Goal: Task Accomplishment & Management: Use online tool/utility

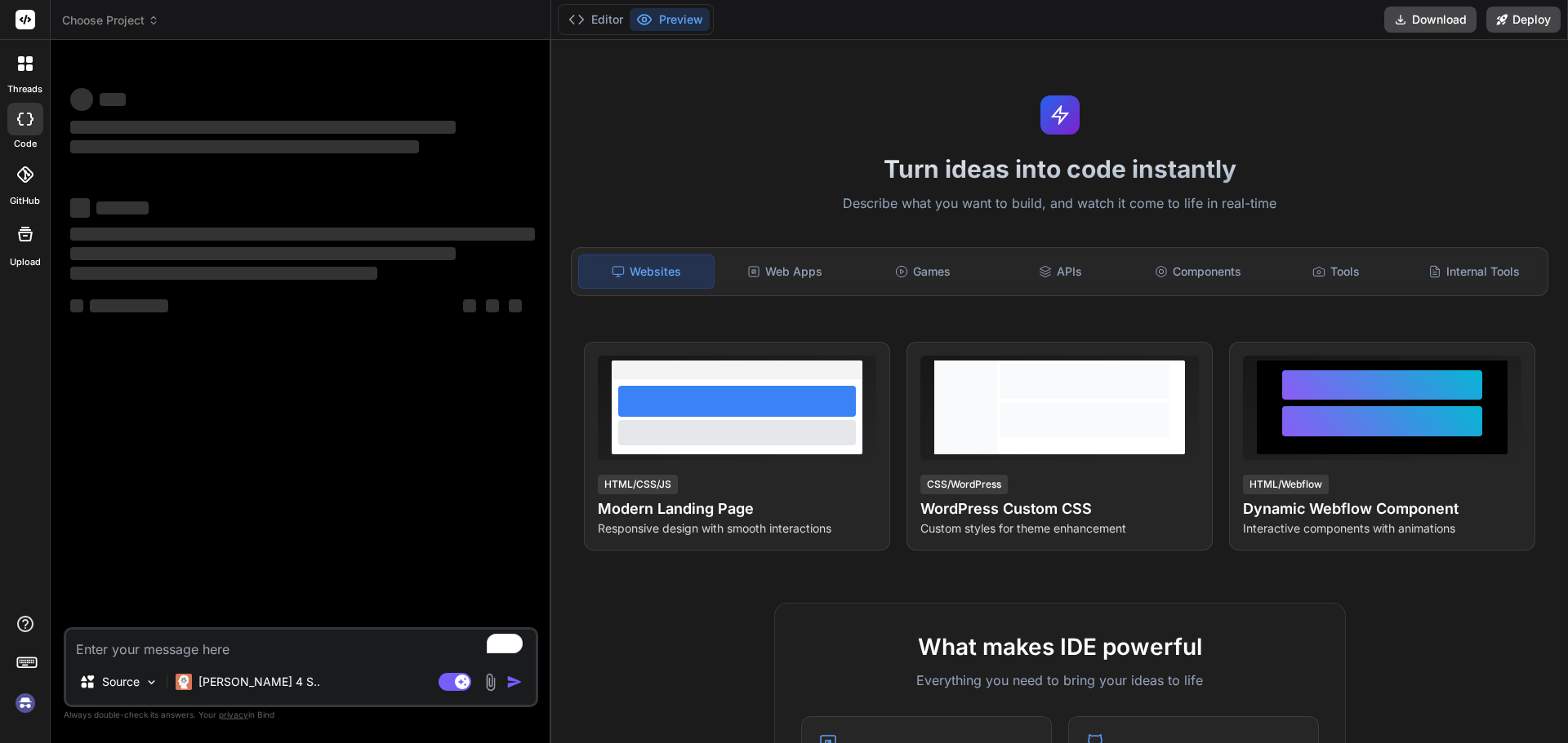
click at [303, 635] on textarea "To enrich screen reader interactions, please activate Accessibility in Grammarl…" at bounding box center [300, 645] width 470 height 29
click at [241, 690] on div "Claude 4 S.." at bounding box center [247, 681] width 158 height 32
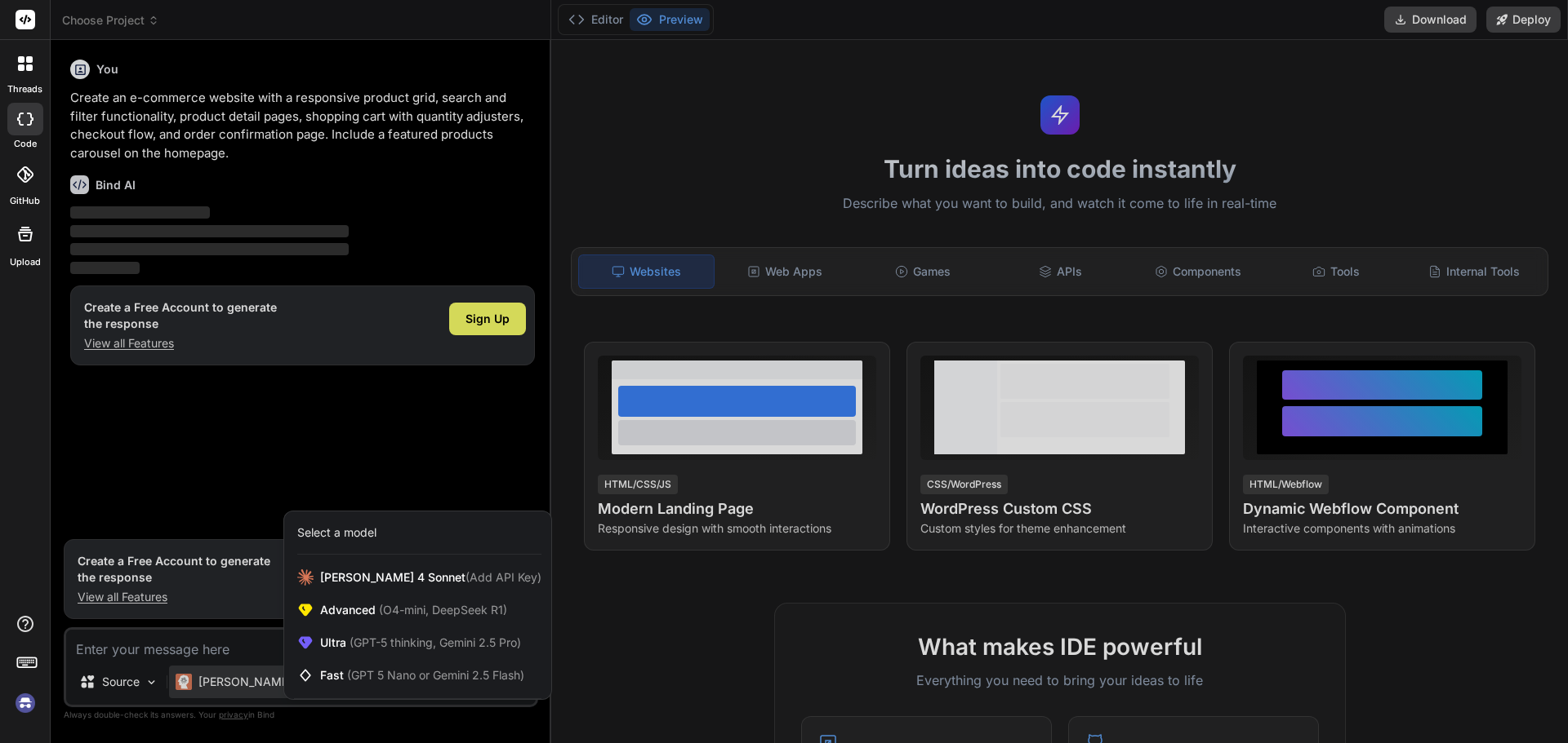
click at [385, 430] on div at bounding box center [784, 372] width 1568 height 743
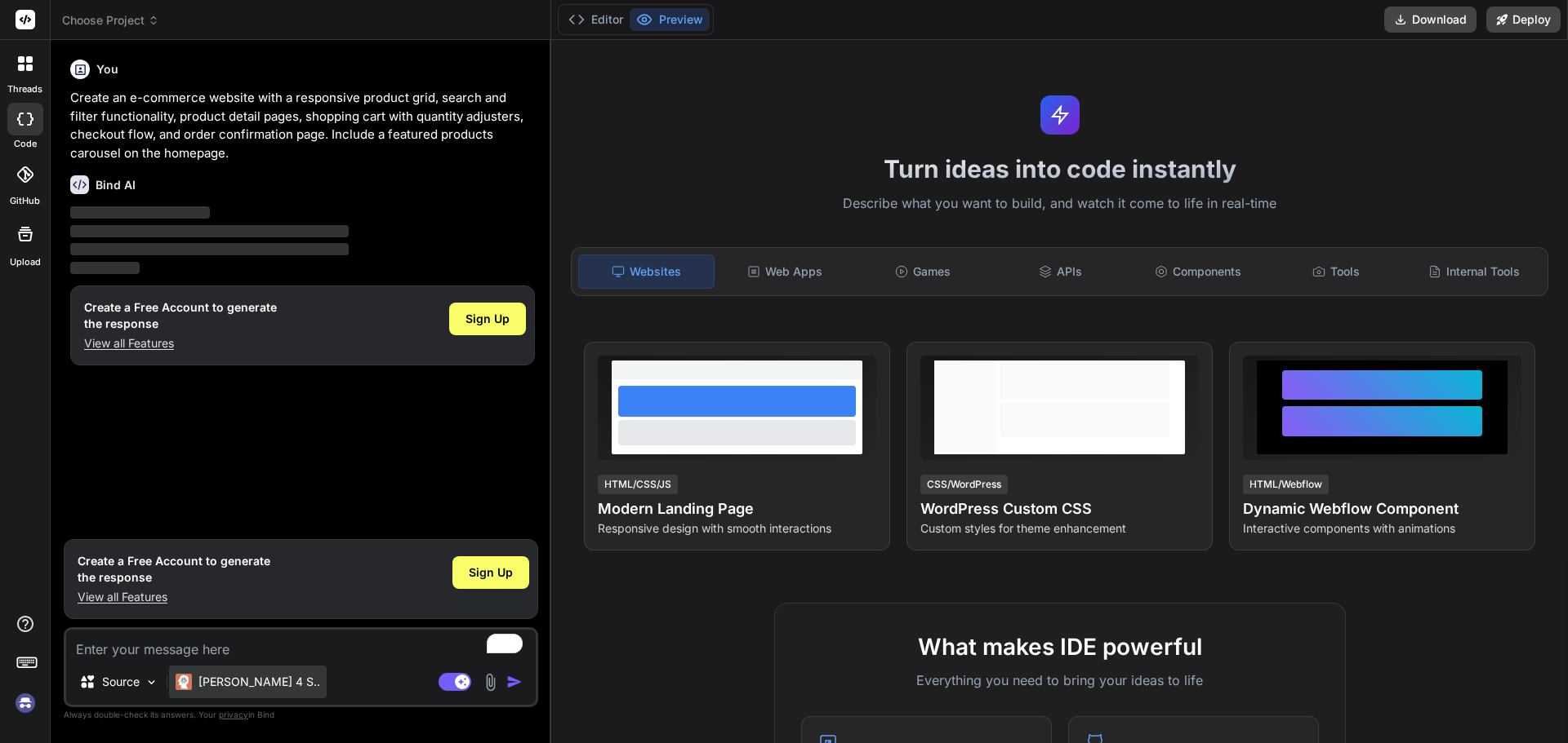
click at [255, 686] on p "Claude 4 S.." at bounding box center [259, 682] width 122 height 17
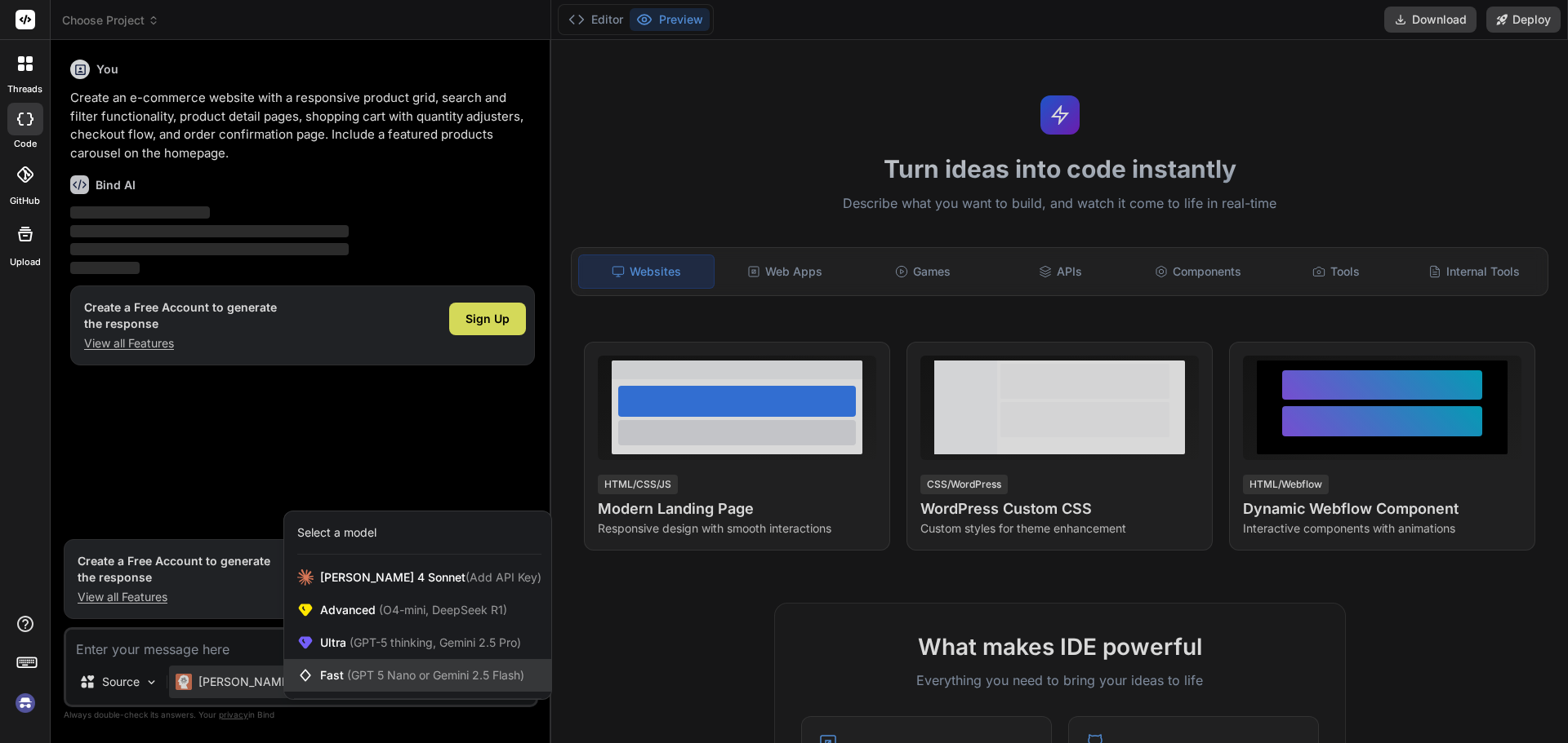
click at [372, 676] on span "(GPT 5 Nano or Gemini 2.5 Flash)" at bounding box center [435, 675] width 177 height 14
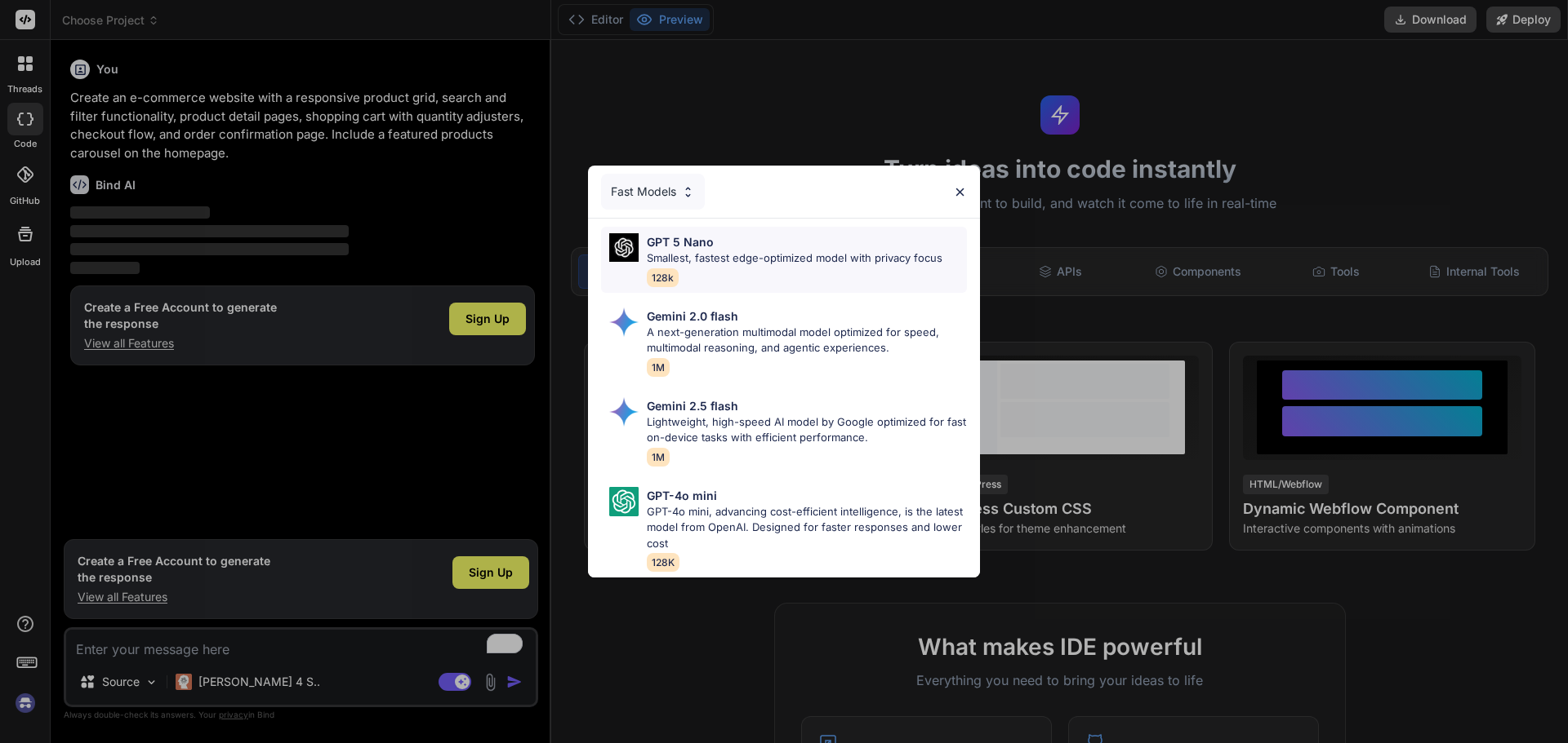
click at [668, 271] on span "128k" at bounding box center [662, 277] width 31 height 19
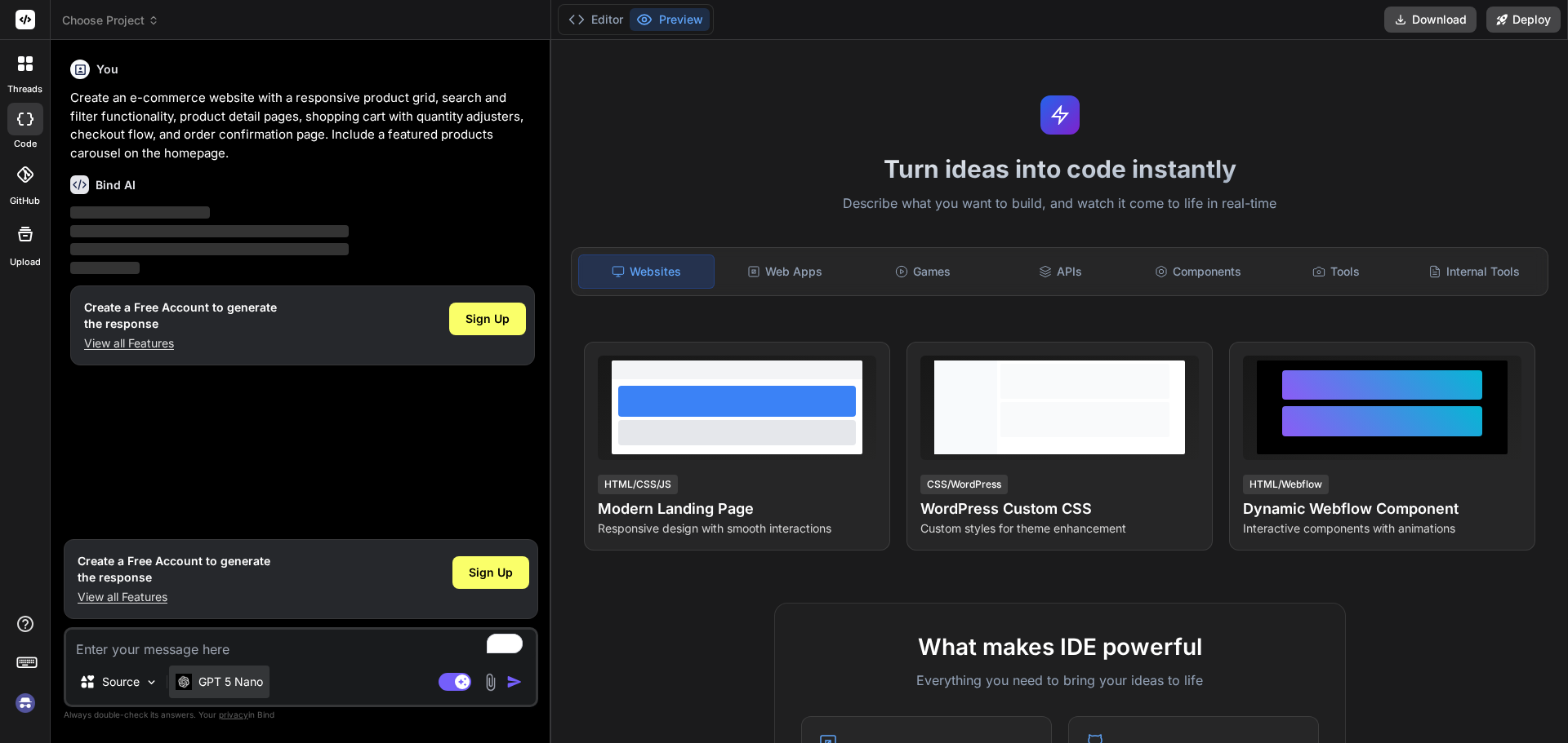
click at [241, 680] on p "GPT 5 Nano" at bounding box center [230, 682] width 65 height 17
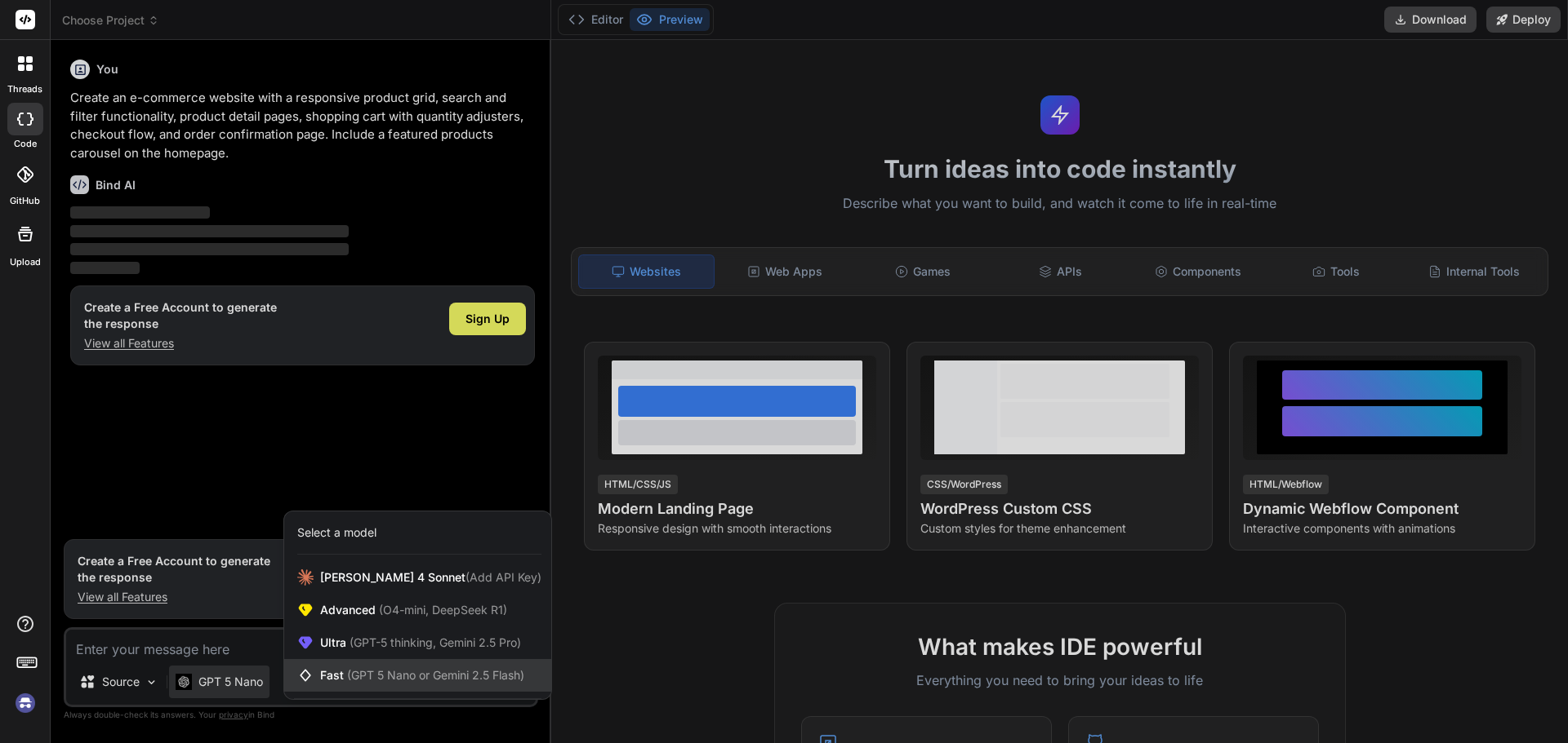
click at [324, 675] on span "Fast (GPT 5 Nano or Gemini 2.5 Flash)" at bounding box center [422, 675] width 204 height 17
type textarea "x"
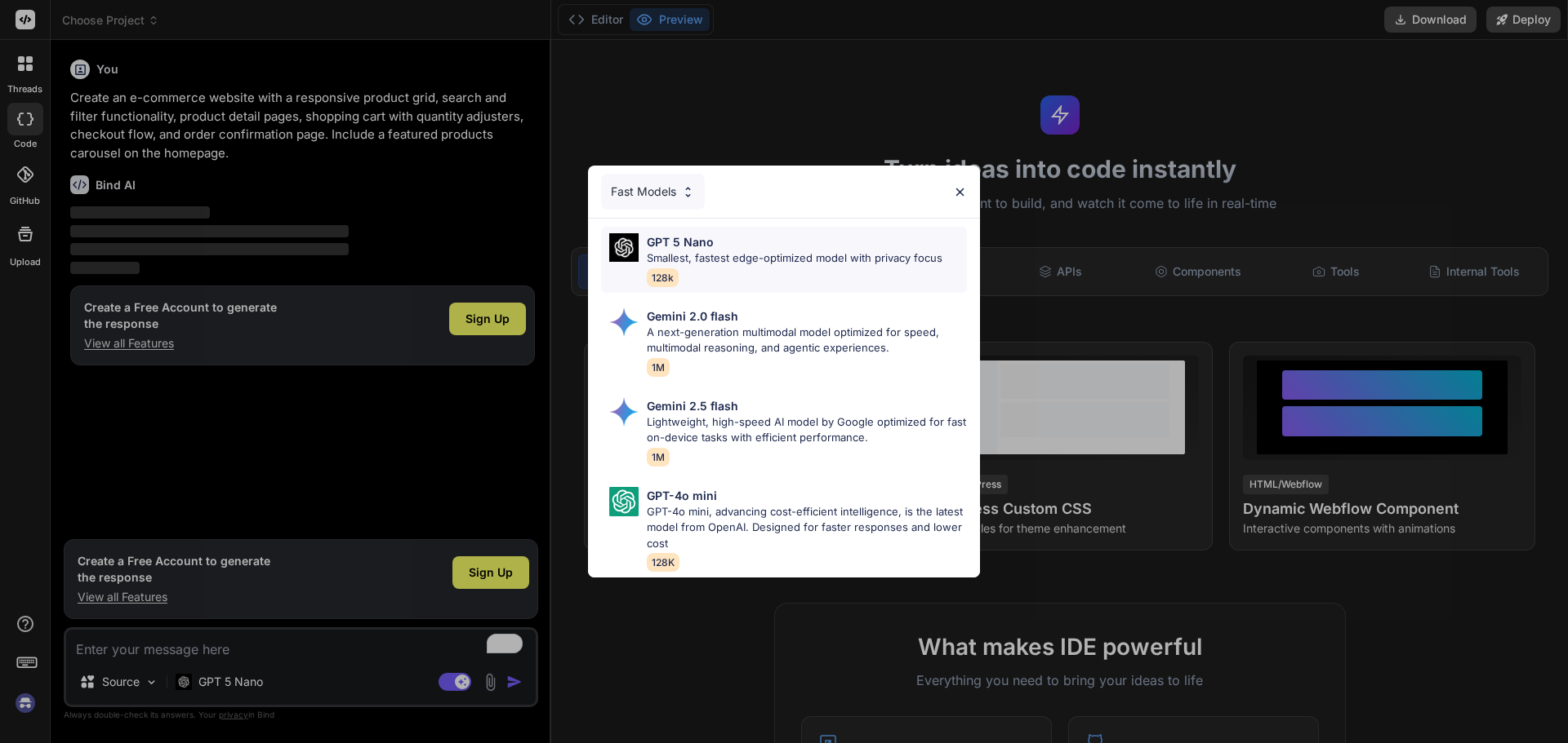
click at [714, 267] on div "GPT 5 Nano Smallest, fastest edge-optimized model with privacy focus 128k" at bounding box center [793, 260] width 295 height 53
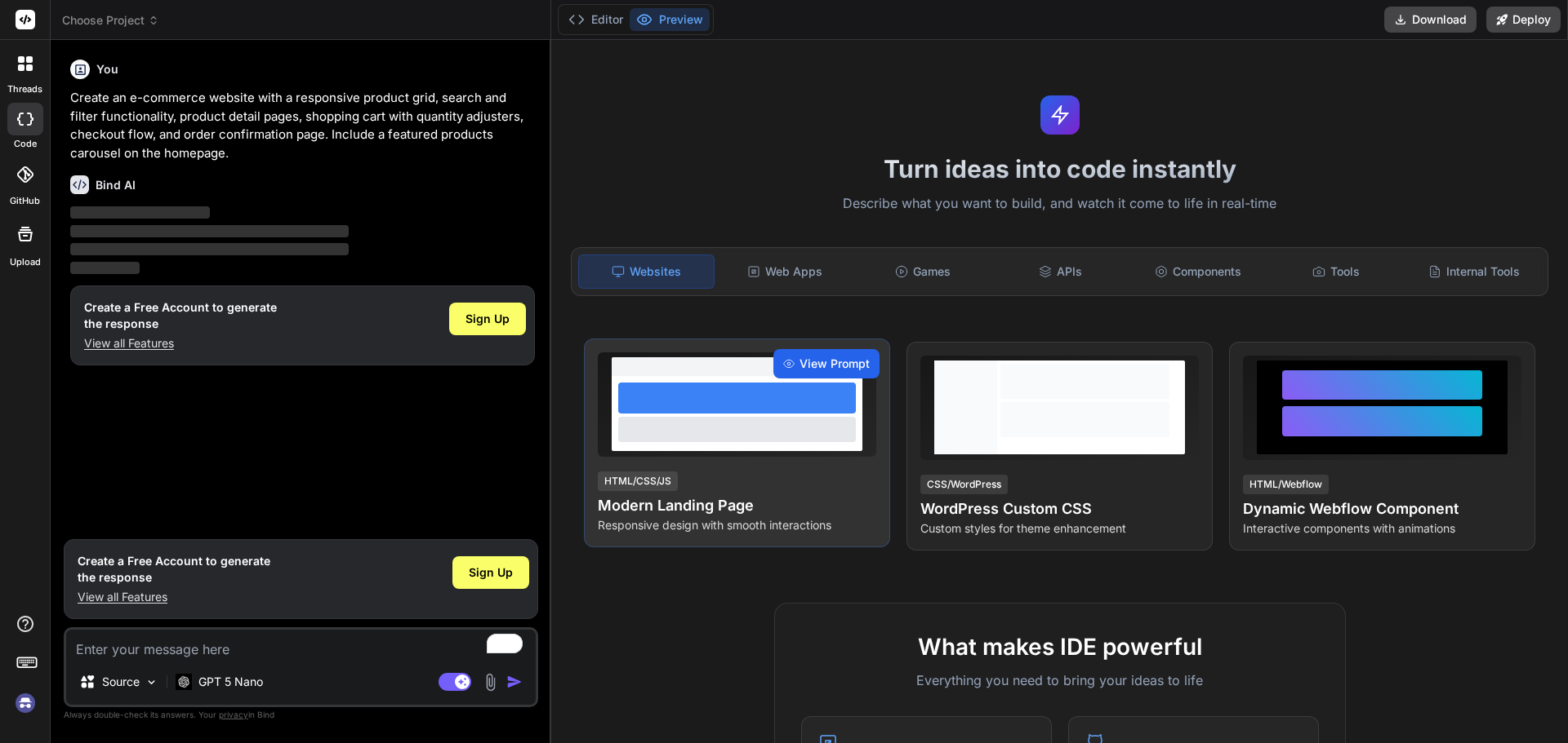
click at [820, 360] on span "View Prompt" at bounding box center [835, 364] width 71 height 17
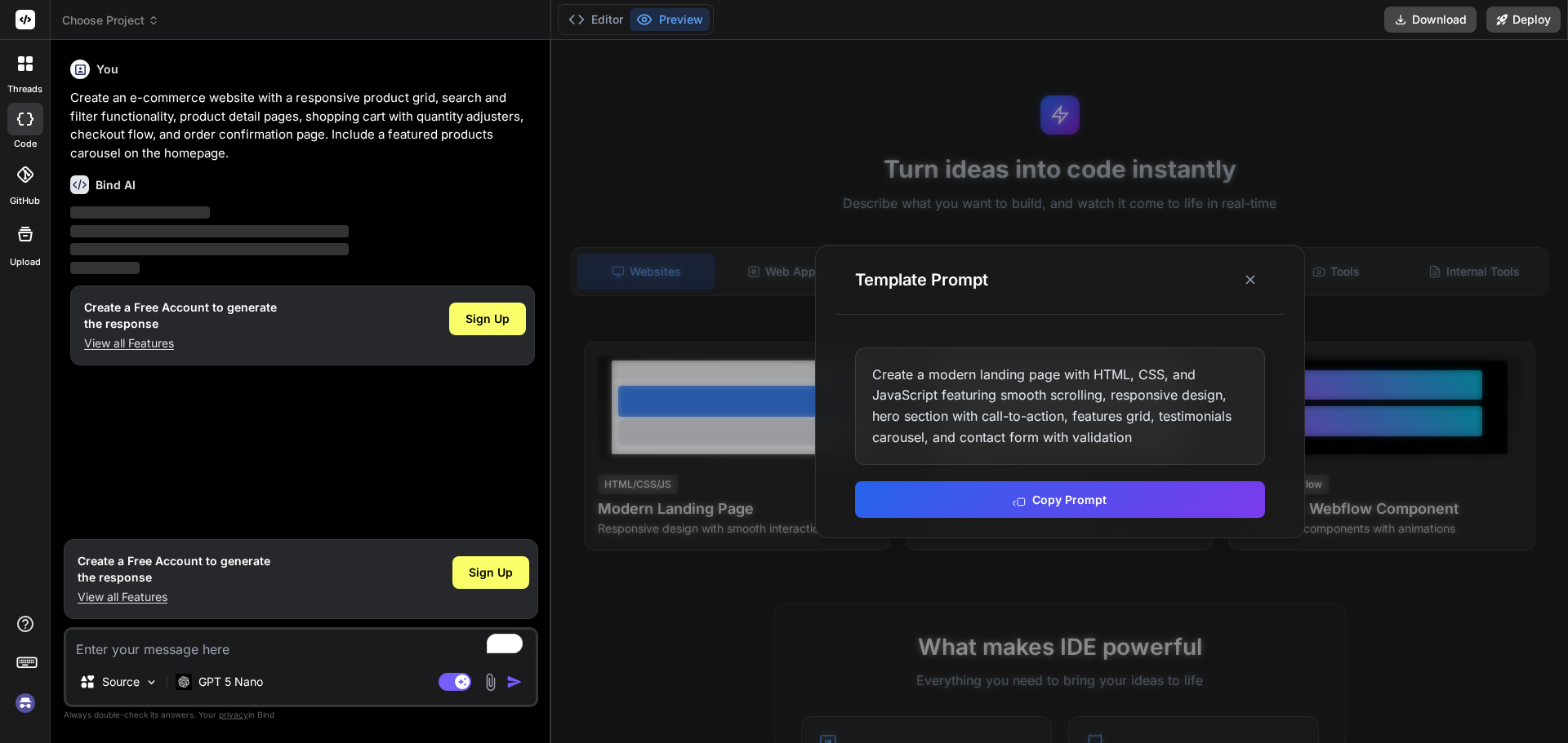
click at [1011, 414] on div "Create a modern landing page with HTML, CSS, and JavaScript featuring smooth sc…" at bounding box center [1060, 407] width 410 height 118
click at [1236, 277] on button at bounding box center [1250, 280] width 29 height 29
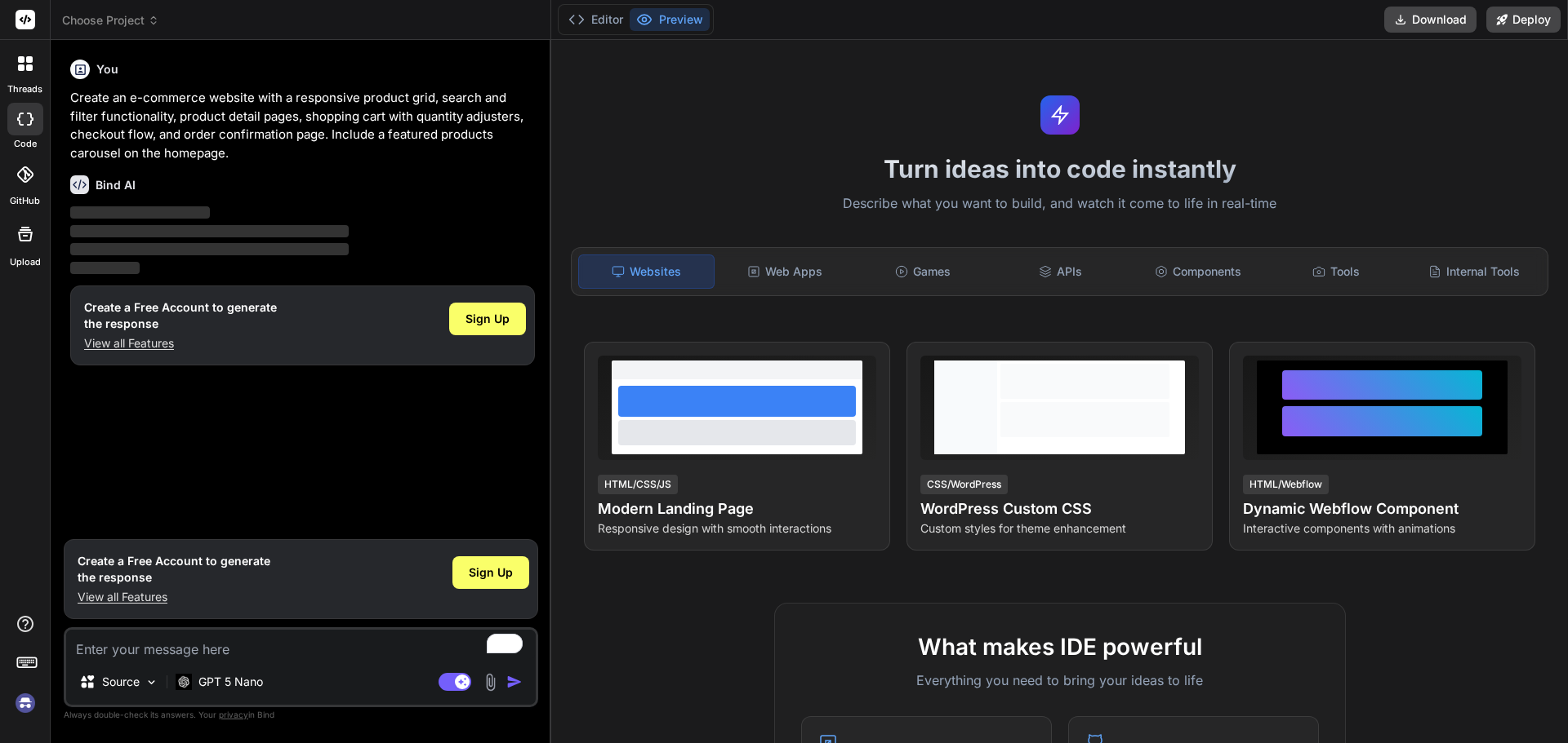
click at [641, 271] on div "Websites" at bounding box center [645, 272] width 136 height 34
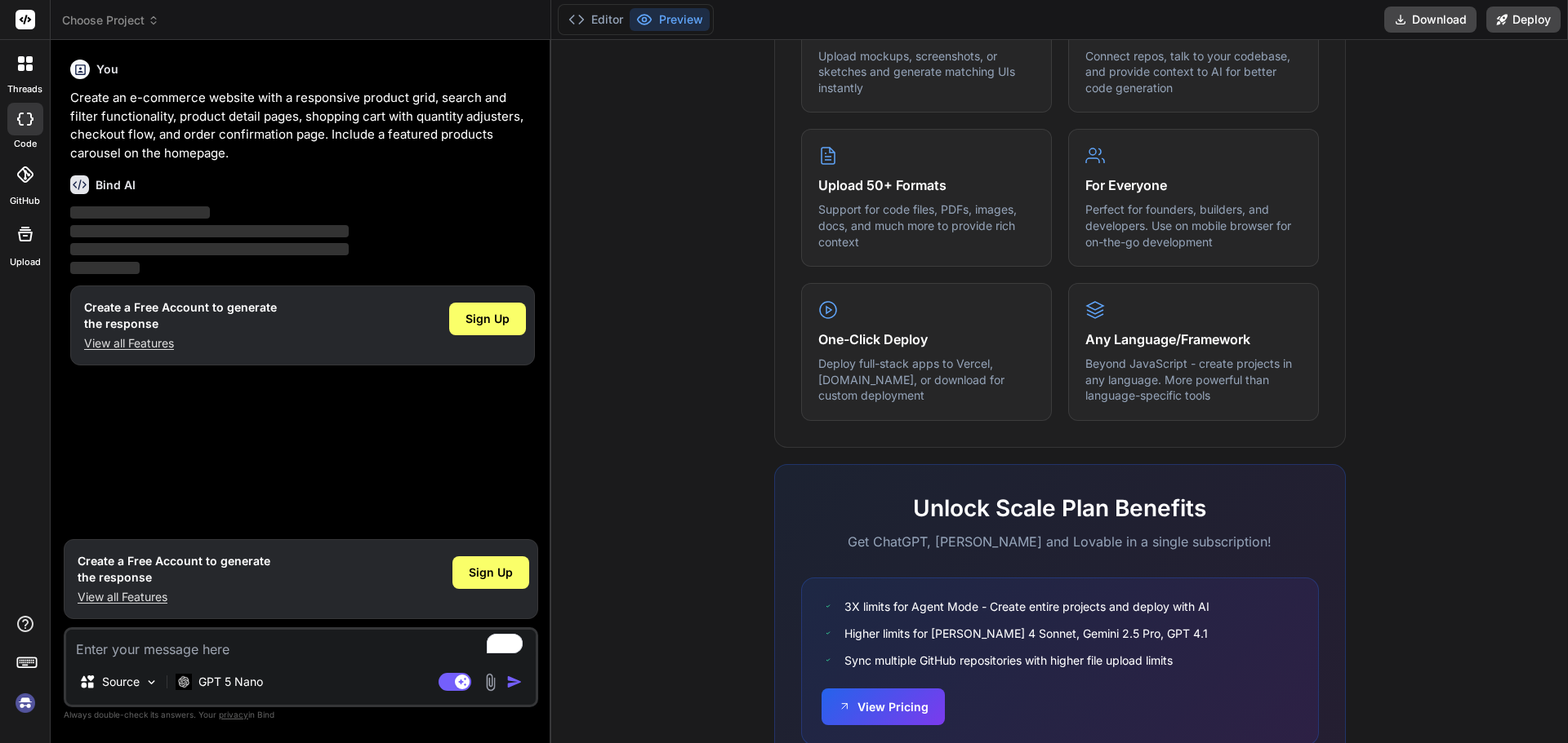
scroll to position [813, 0]
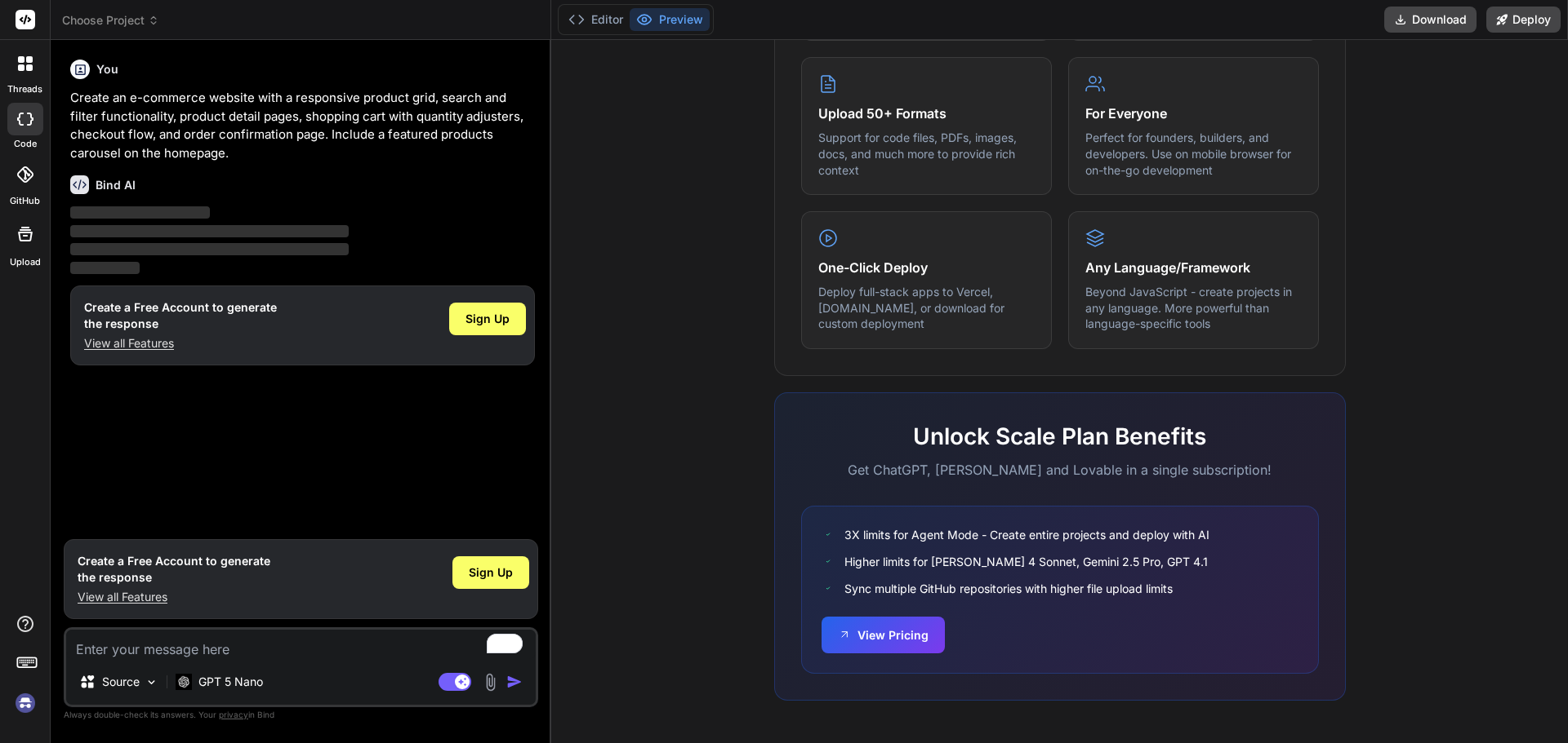
click at [144, 349] on p "View all Features" at bounding box center [180, 343] width 192 height 17
click at [594, 23] on button "Editor" at bounding box center [595, 19] width 68 height 23
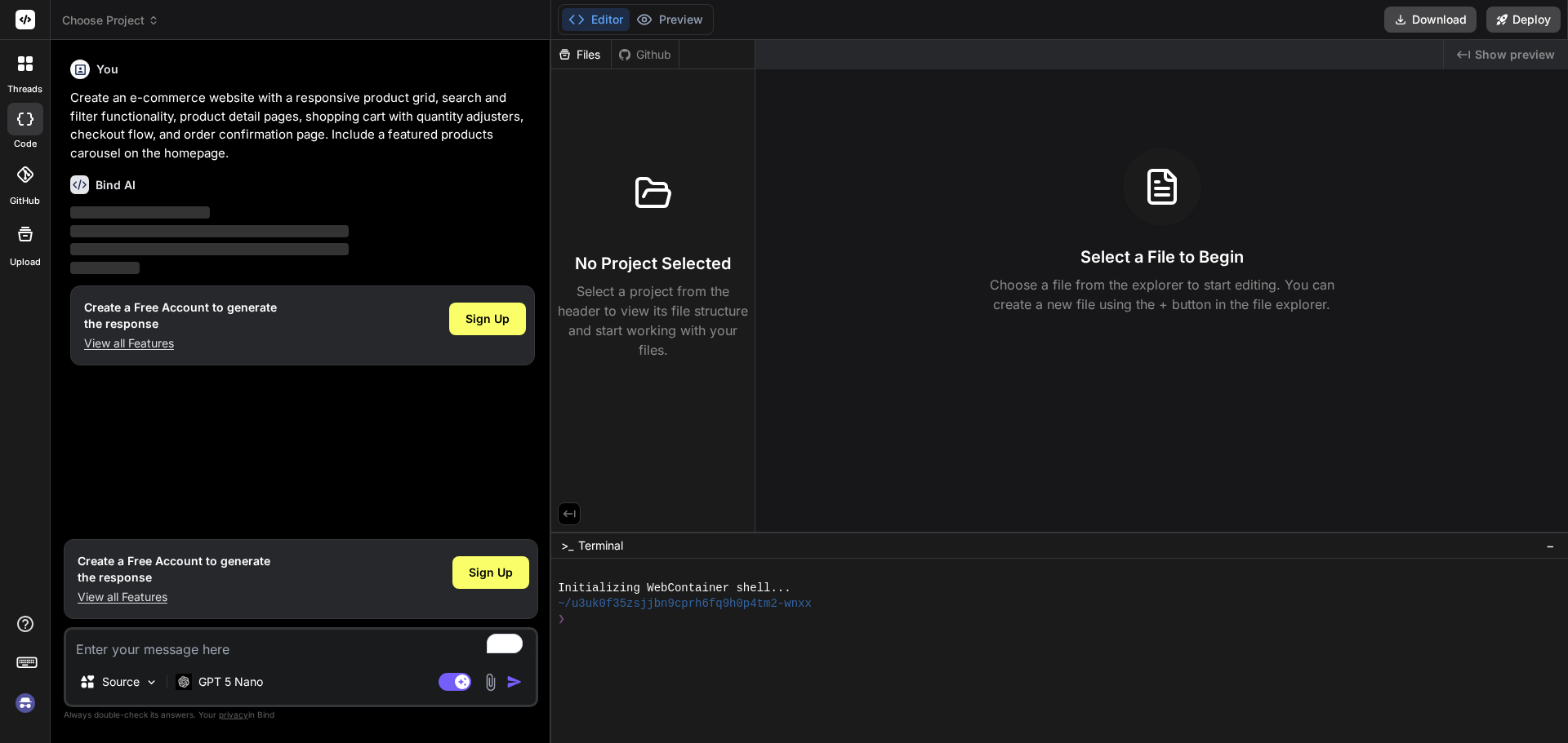
click at [587, 60] on div "Files" at bounding box center [581, 54] width 60 height 17
click at [648, 289] on p "Select a project from the header to view its file structure and start working w…" at bounding box center [653, 321] width 190 height 78
click at [632, 50] on div "Github" at bounding box center [645, 54] width 67 height 17
click at [592, 58] on div "Files" at bounding box center [581, 54] width 60 height 17
click at [618, 640] on div at bounding box center [1051, 635] width 987 height 16
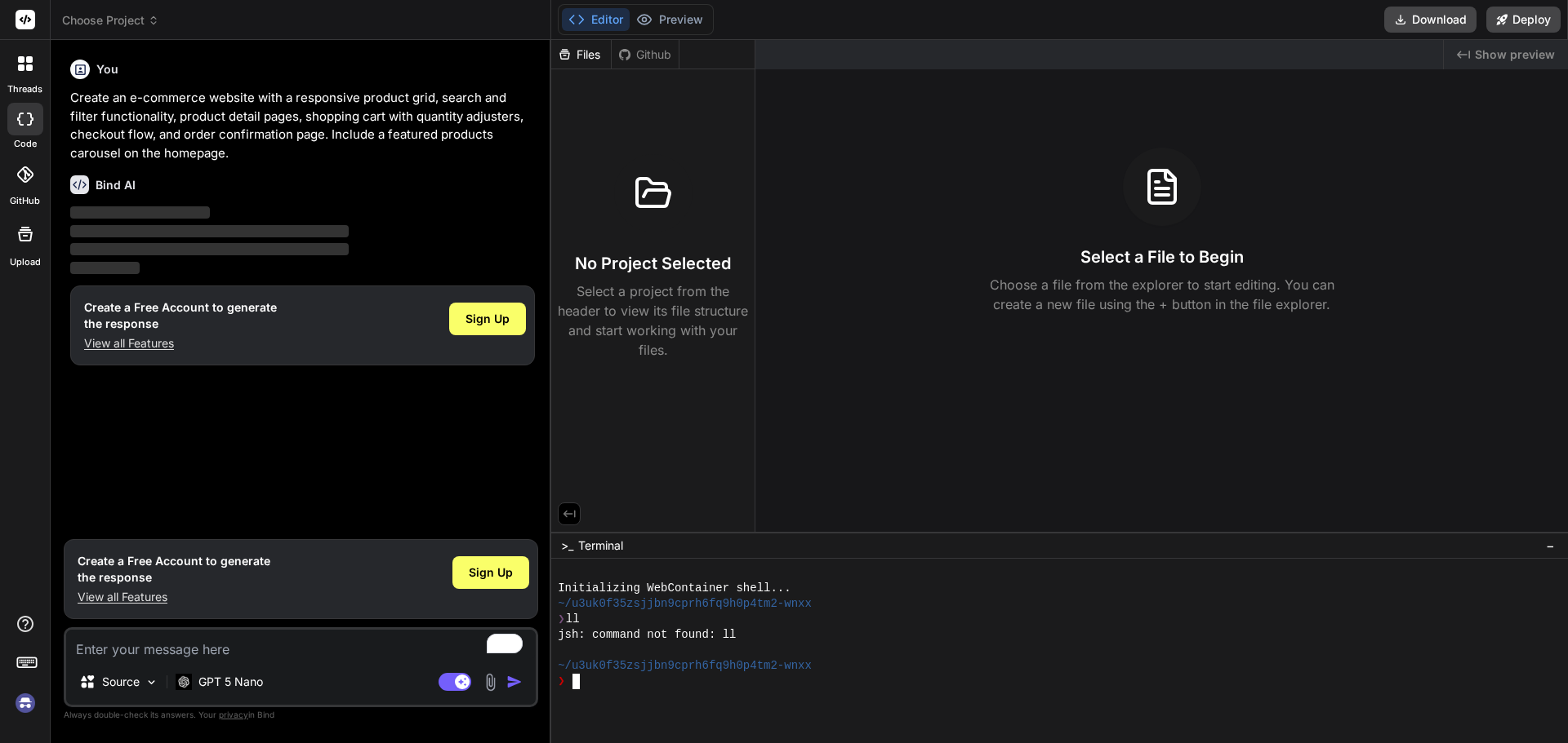
click at [901, 628] on div "jsh: command not found: ll" at bounding box center [1051, 635] width 987 height 16
click at [1514, 60] on span "Show preview" at bounding box center [1515, 54] width 80 height 17
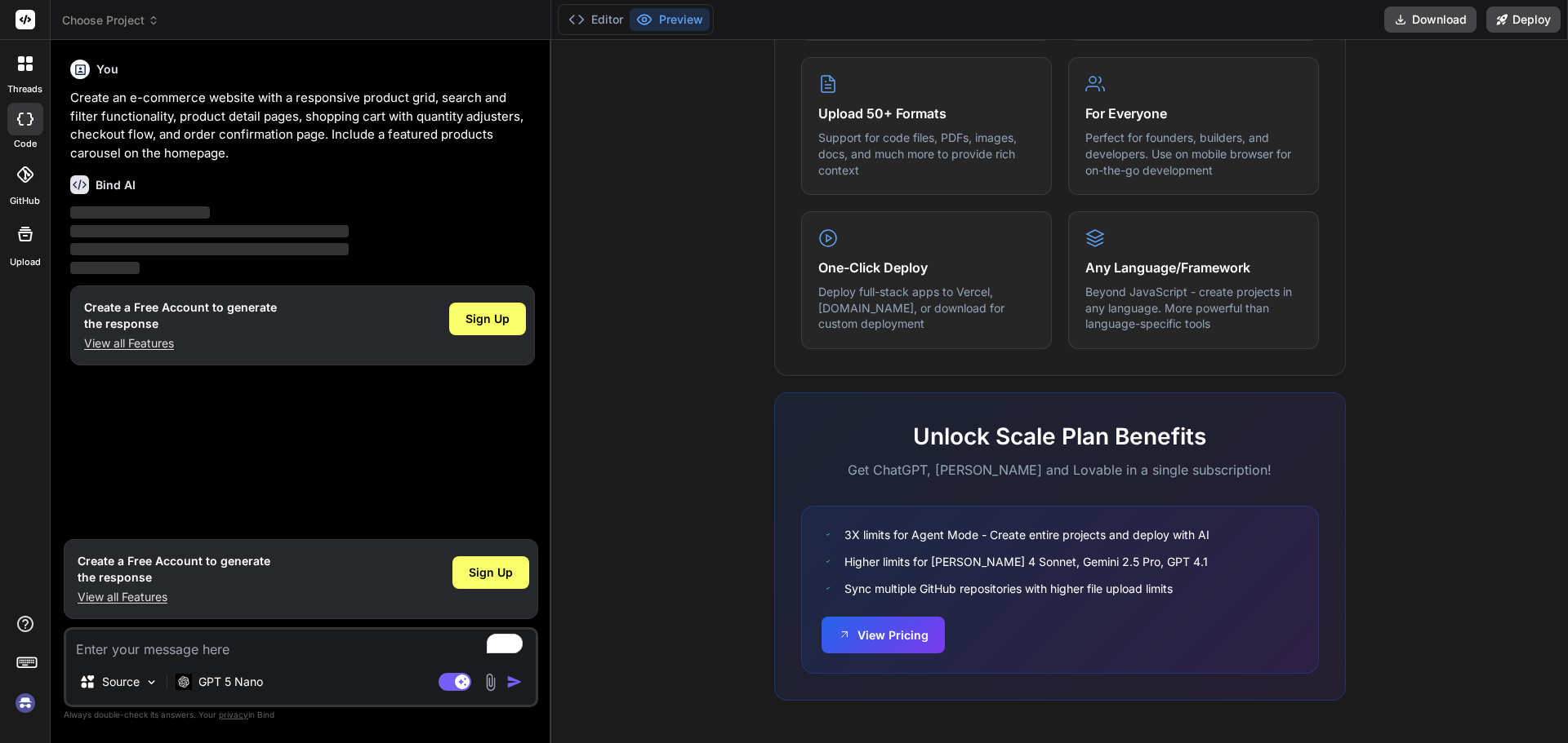
click at [40, 246] on div at bounding box center [25, 234] width 39 height 39
